Goal: Information Seeking & Learning: Learn about a topic

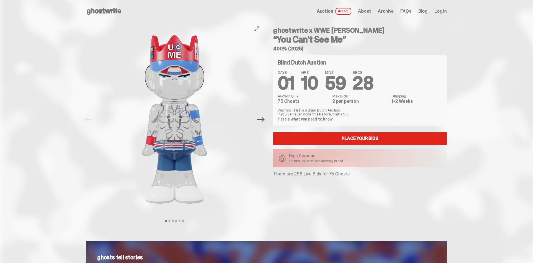
click at [265, 119] on icon "Next" at bounding box center [260, 119] width 7 height 5
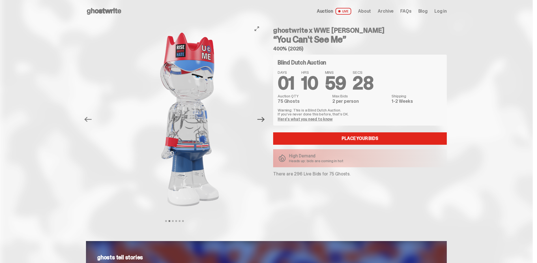
click at [265, 119] on icon "Next" at bounding box center [260, 119] width 7 height 5
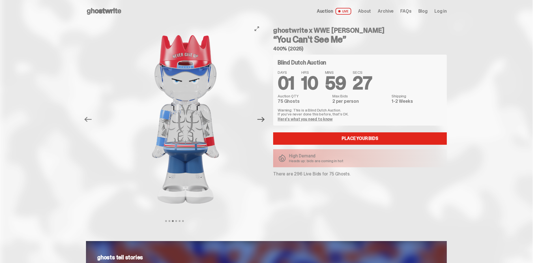
click at [265, 119] on icon "Next" at bounding box center [260, 119] width 7 height 5
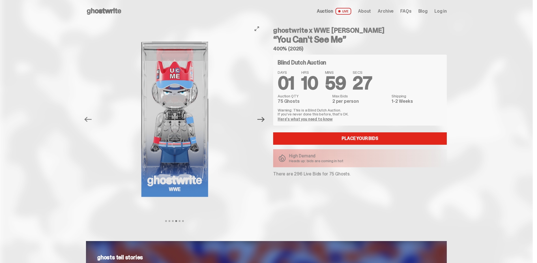
click at [265, 119] on icon "Next" at bounding box center [260, 119] width 7 height 5
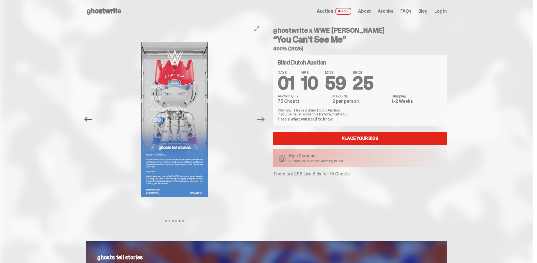
click at [92, 119] on icon "Previous" at bounding box center [87, 119] width 7 height 7
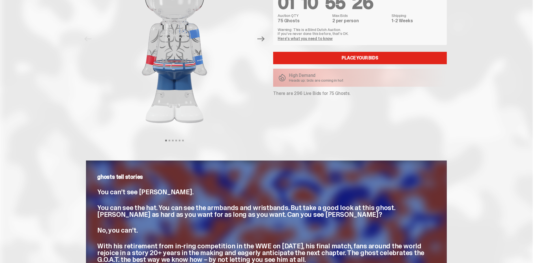
scroll to position [92, 0]
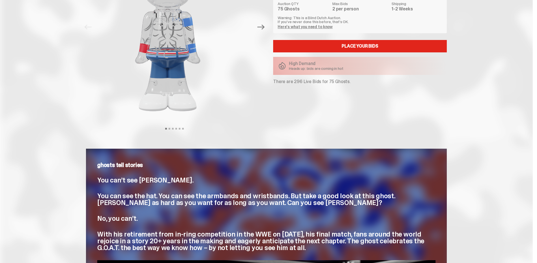
click at [174, 134] on div "Previous Next View slide 1 View slide 2 View slide 3 View slide 4 View slide 5 …" at bounding box center [266, 32] width 361 height 205
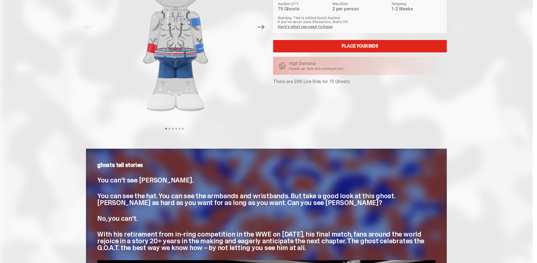
click at [176, 92] on img at bounding box center [175, 27] width 155 height 194
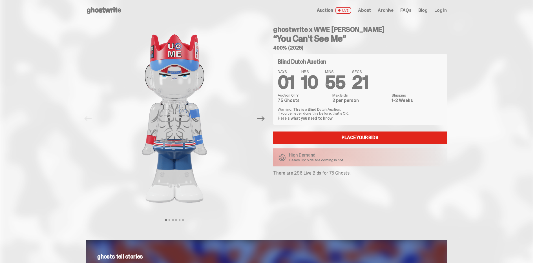
scroll to position [0, 0]
